Goal: Find specific page/section: Locate a particular part of the current website

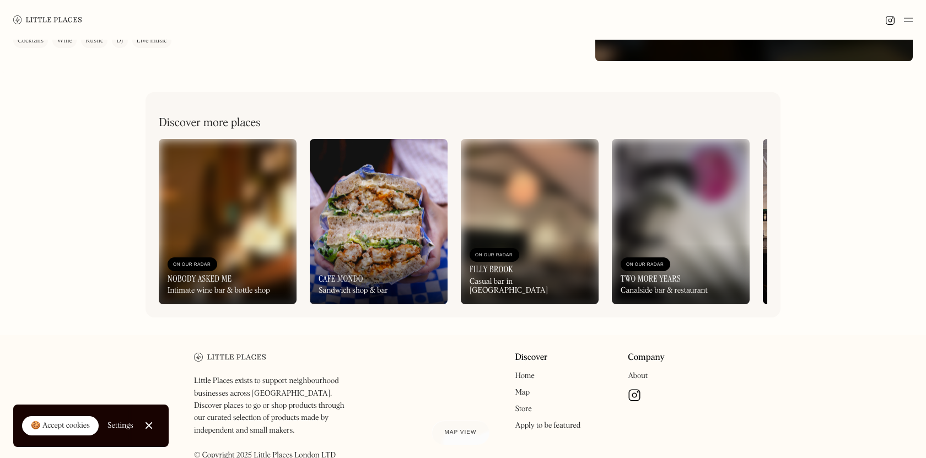
scroll to position [374, 0]
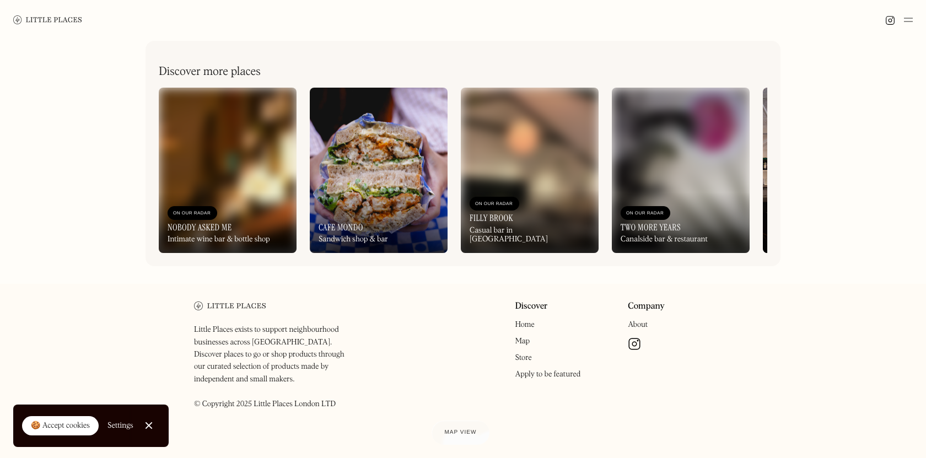
click at [368, 156] on img at bounding box center [379, 170] width 138 height 165
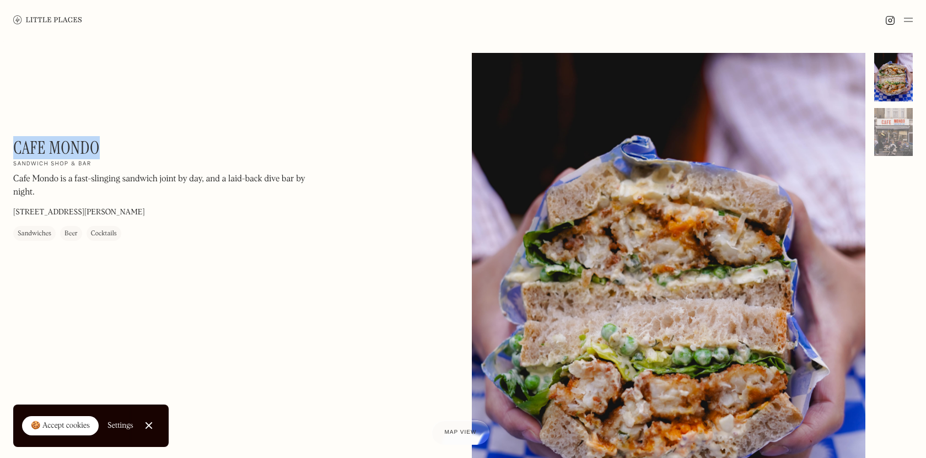
drag, startPoint x: 107, startPoint y: 150, endPoint x: 16, endPoint y: 142, distance: 91.8
click at [16, 142] on div "Cafe Mondo On Our Radar Sandwich shop & bar Cafe Mondo is a fast-slinging sandw…" at bounding box center [162, 189] width 298 height 104
copy h1 "Cafe Mondo"
